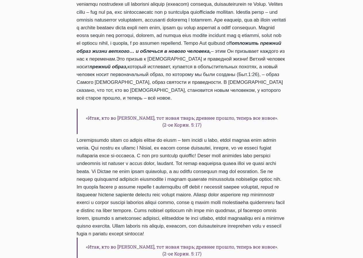
scroll to position [498, 0]
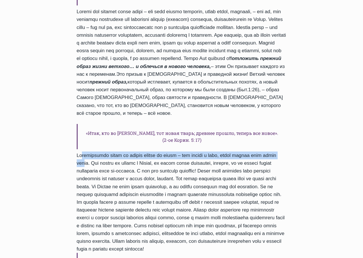
drag, startPoint x: 78, startPoint y: 112, endPoint x: 89, endPoint y: 120, distance: 13.3
click at [89, 120] on div "Благодать вам и мир от нашего [DEMOGRAPHIC_DATA] [DEMOGRAPHIC_DATA]! Я приветст…" at bounding box center [182, 43] width 210 height 502
click at [89, 120] on div "Благодать вам и мир от нашего Господа Иисуса Христа! Я приветствую вас в нашей …" at bounding box center [182, 43] width 210 height 502
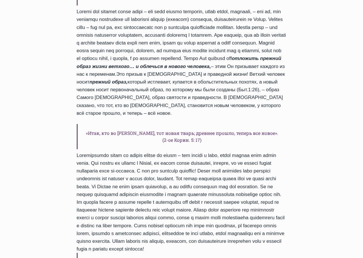
drag, startPoint x: 78, startPoint y: 110, endPoint x: 227, endPoint y: 216, distance: 182.7
click at [227, 216] on div "Благодать вам и мир от нашего Господа Иисуса Христа! Я приветствую вас в нашей …" at bounding box center [182, 43] width 210 height 502
copy div "Христианская жизнь от самого начала до конца – это призыв к тому, чтобы менять …"
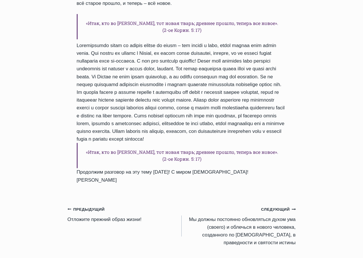
scroll to position [615, 0]
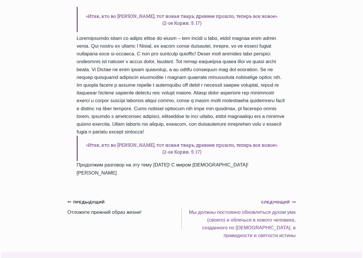
click at [276, 199] on small "Следующий Продолжить" at bounding box center [278, 202] width 34 height 6
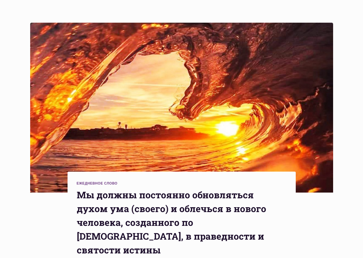
scroll to position [88, 0]
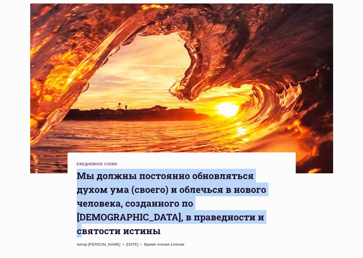
drag, startPoint x: 75, startPoint y: 154, endPoint x: 166, endPoint y: 193, distance: 99.0
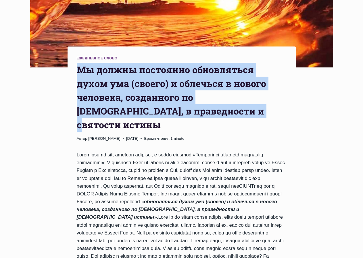
scroll to position [205, 0]
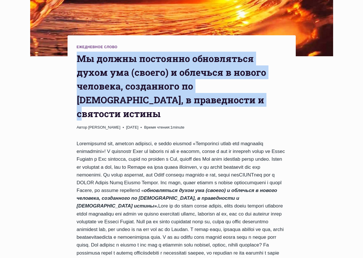
copy h1 "Mы должны постоянно обновляться духом ума (своего) и облечься в нового человека…"
